Goal: Go to known website: Access a specific website the user already knows

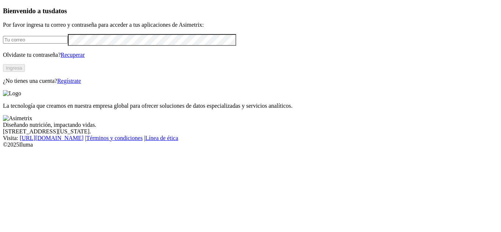
type input "[PERSON_NAME][EMAIL_ADDRESS][PERSON_NAME][DOMAIN_NAME]"
click at [25, 72] on button "Ingresa" at bounding box center [14, 68] width 22 height 8
